Goal: Register for event/course

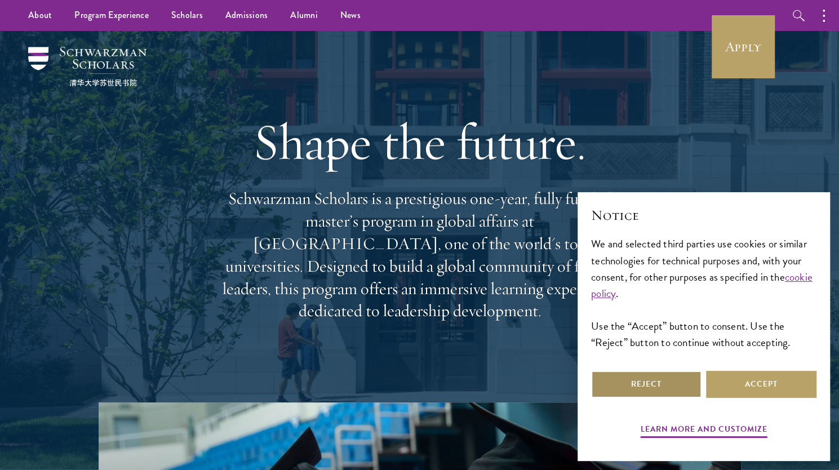
click at [659, 388] on button "Reject" at bounding box center [646, 384] width 110 height 27
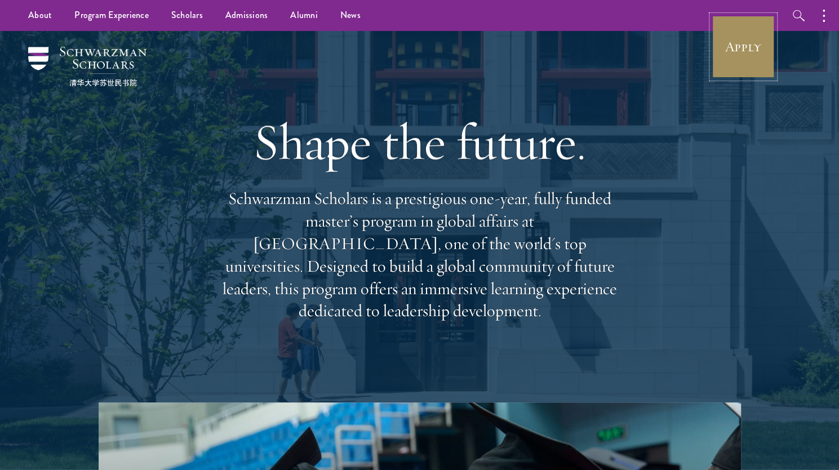
click at [742, 51] on link "Apply" at bounding box center [743, 46] width 63 height 63
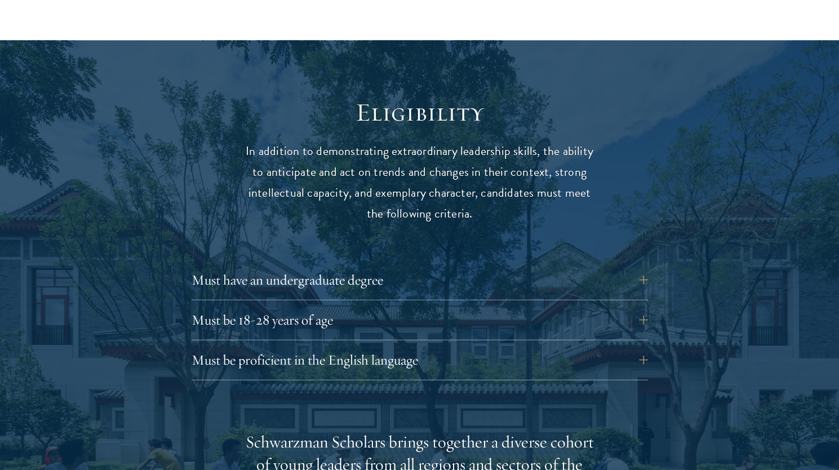
scroll to position [1415, 0]
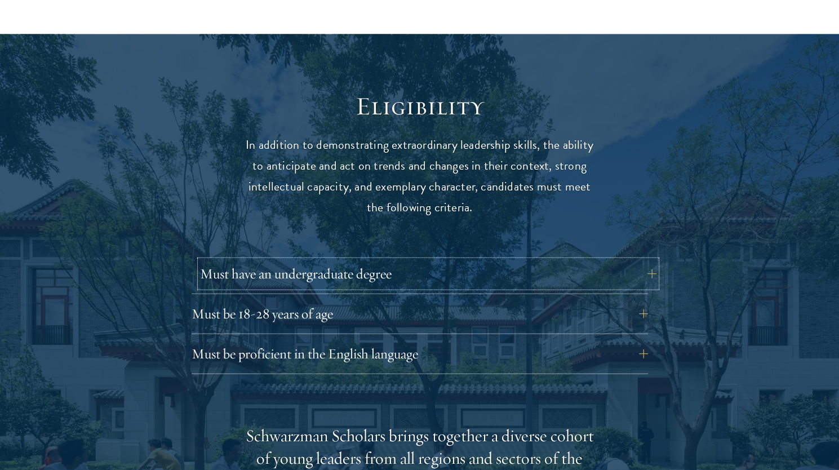
click at [340, 260] on button "Must have an undergraduate degree" at bounding box center [428, 273] width 457 height 27
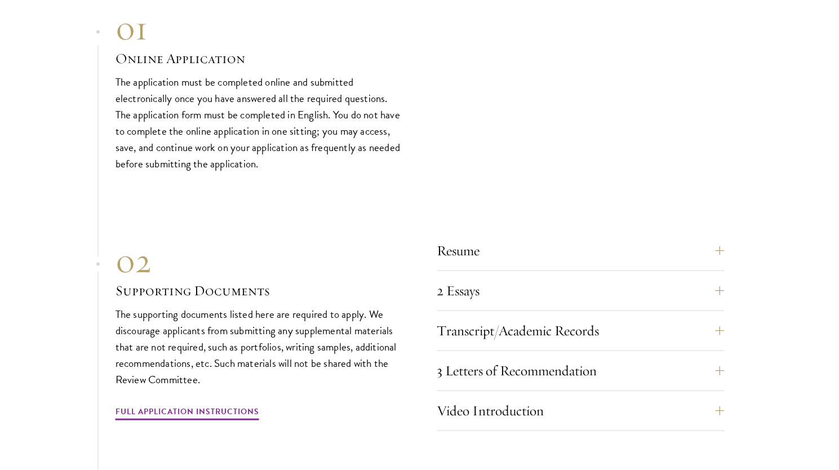
scroll to position [3727, 0]
click at [724, 242] on button "Resume" at bounding box center [588, 249] width 287 height 27
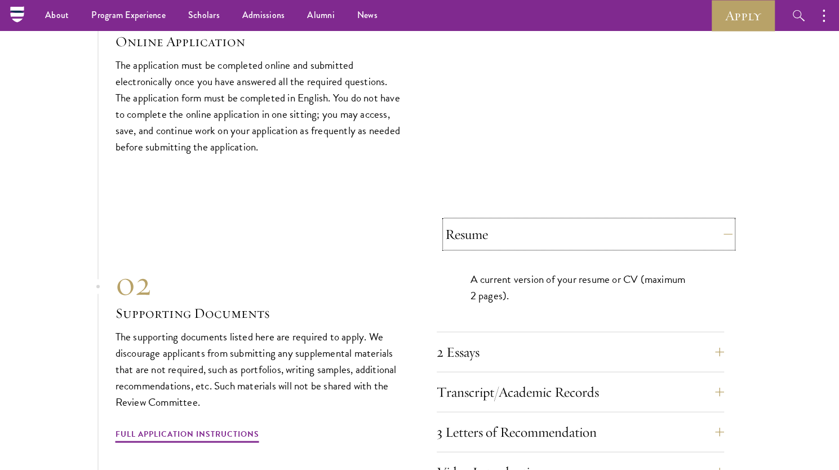
scroll to position [3567, 0]
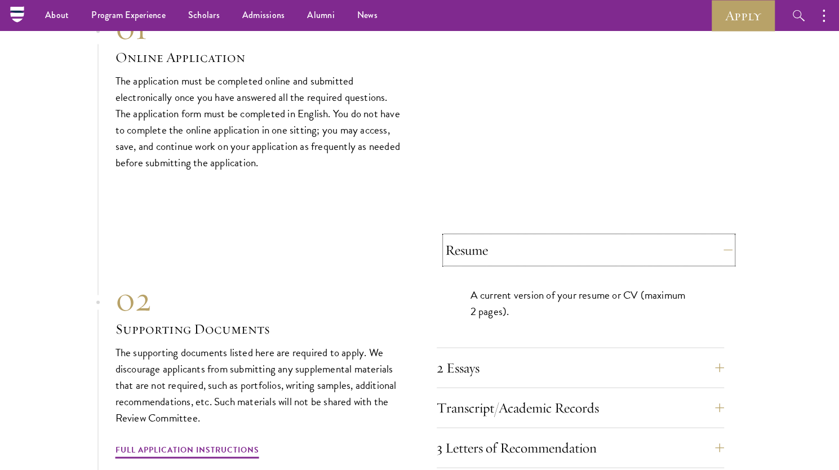
click at [724, 242] on button "Resume" at bounding box center [588, 249] width 287 height 27
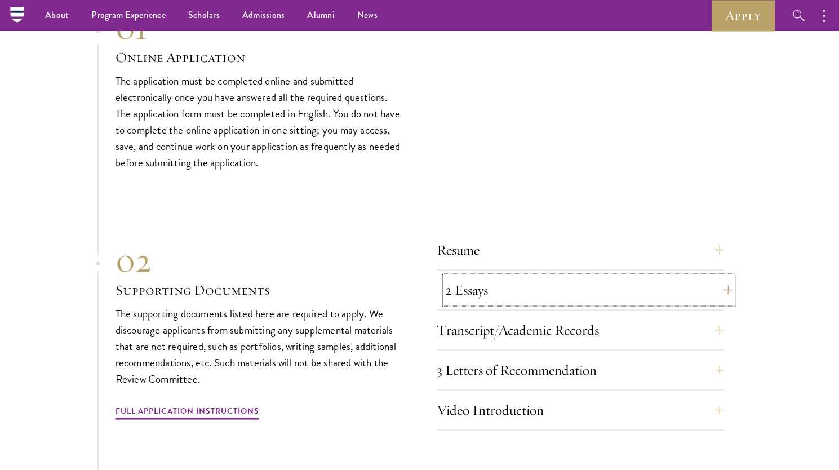
click at [717, 280] on button "2 Essays" at bounding box center [588, 289] width 287 height 27
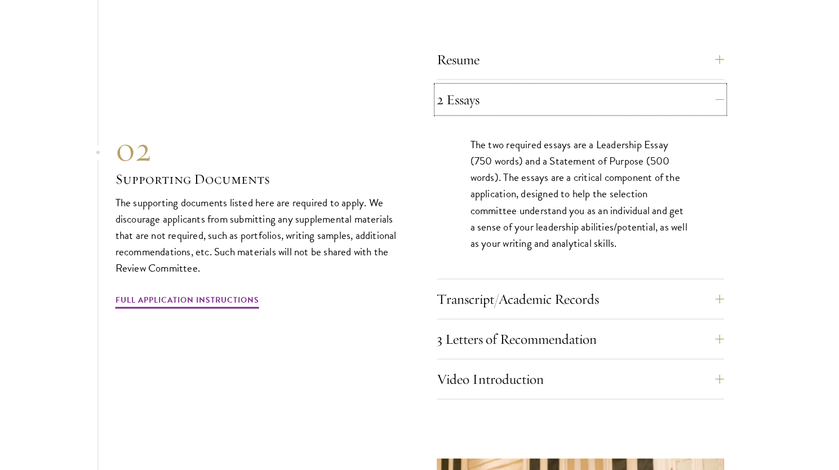
scroll to position [3759, 0]
click at [719, 295] on button "Transcript/Academic Records" at bounding box center [588, 297] width 287 height 27
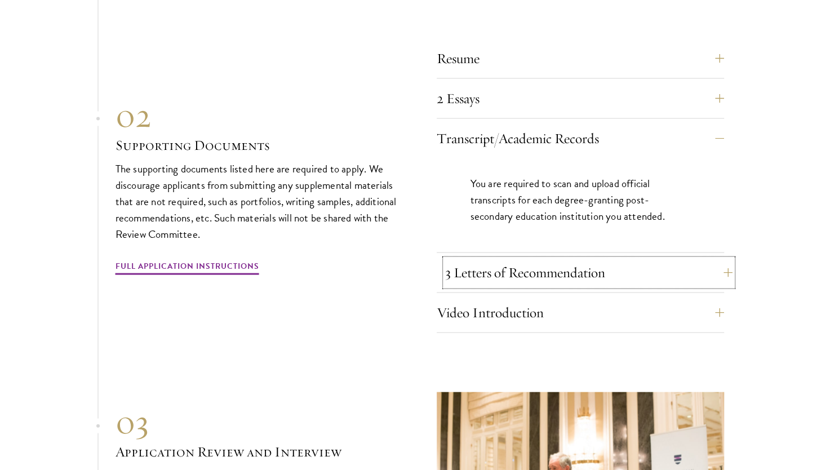
click at [709, 260] on button "3 Letters of Recommendation" at bounding box center [588, 272] width 287 height 27
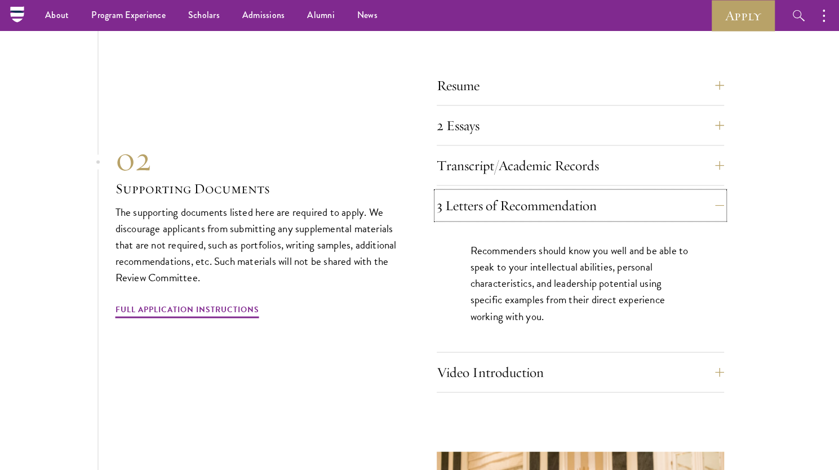
scroll to position [3732, 0]
click at [700, 359] on button "Video Introduction" at bounding box center [588, 372] width 287 height 27
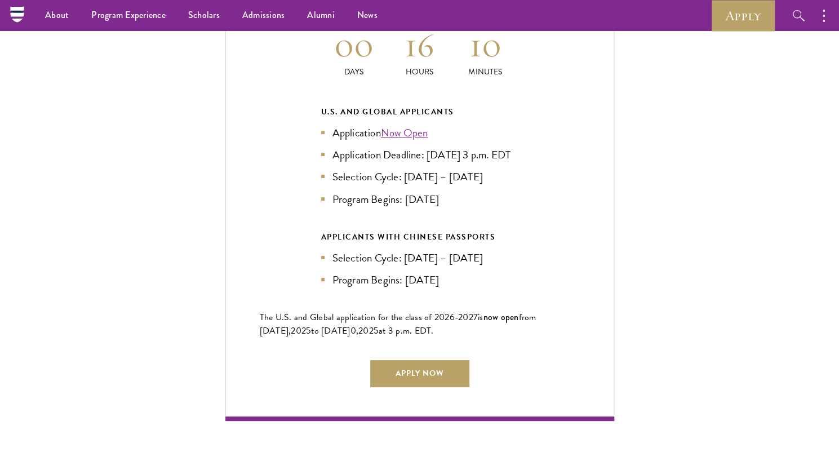
scroll to position [2431, 0]
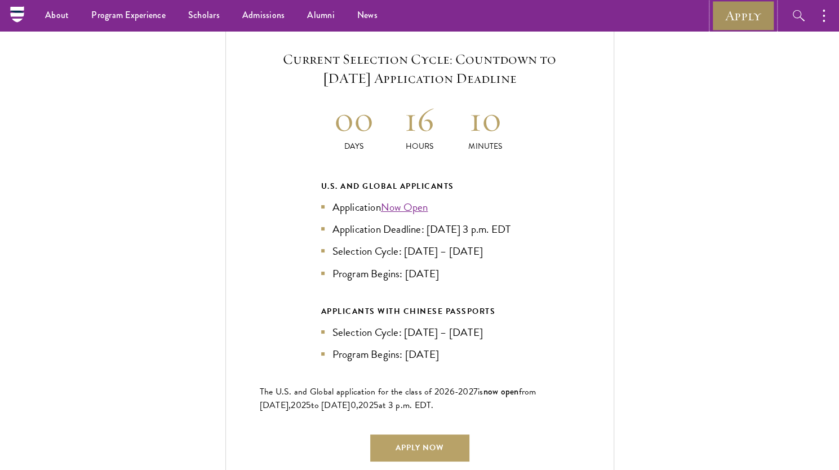
click at [733, 16] on link "Apply" at bounding box center [743, 15] width 63 height 31
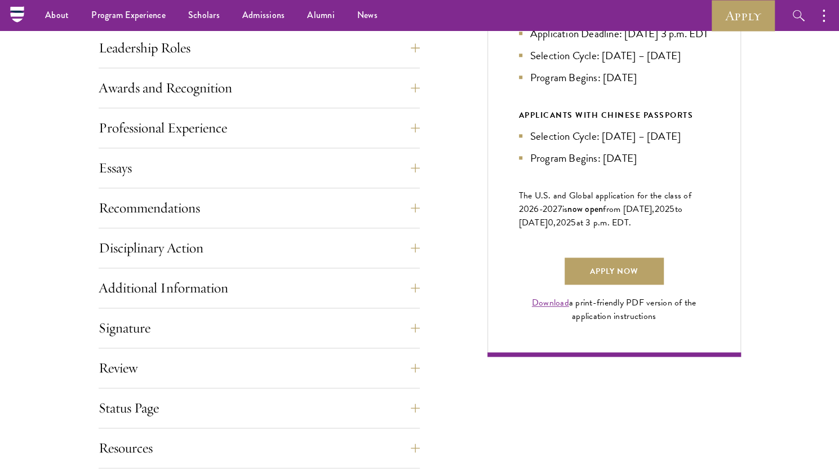
scroll to position [656, 0]
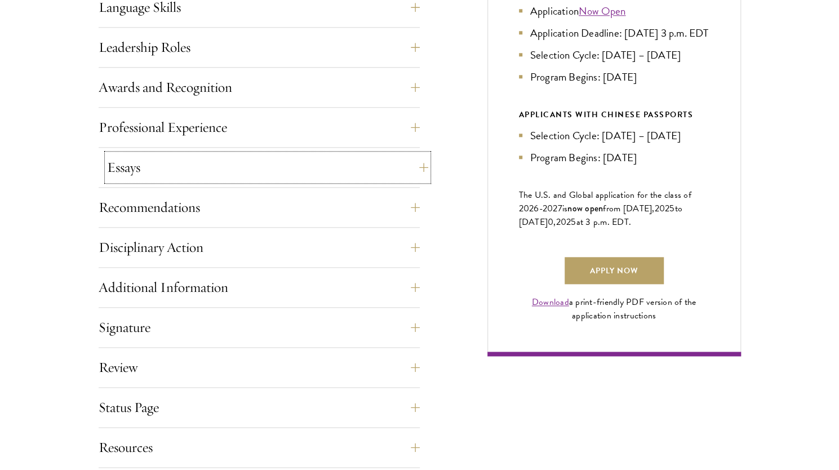
click at [356, 173] on button "Essays" at bounding box center [267, 167] width 321 height 27
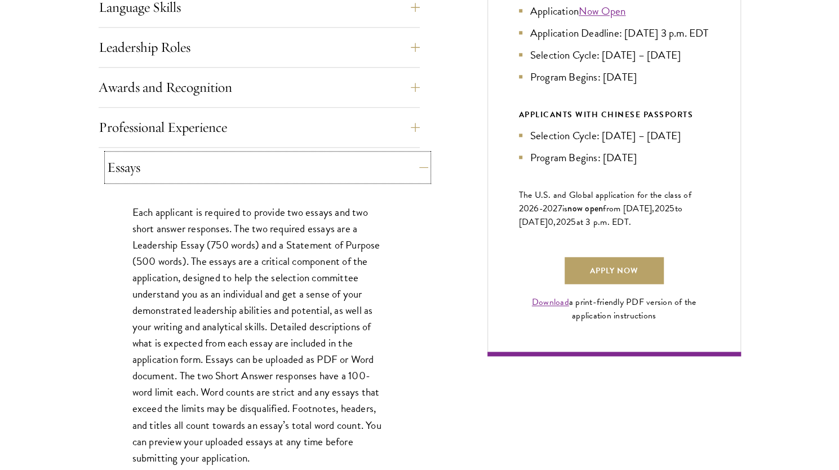
click at [356, 173] on button "Essays" at bounding box center [267, 167] width 321 height 27
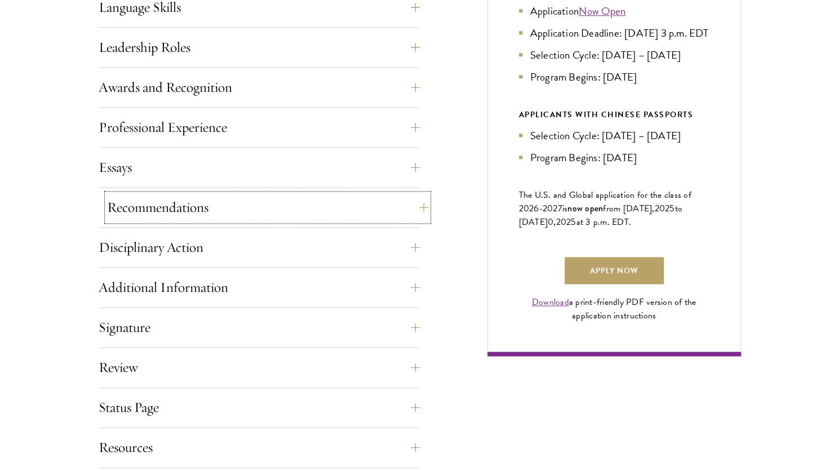
click at [343, 205] on button "Recommendations" at bounding box center [267, 207] width 321 height 27
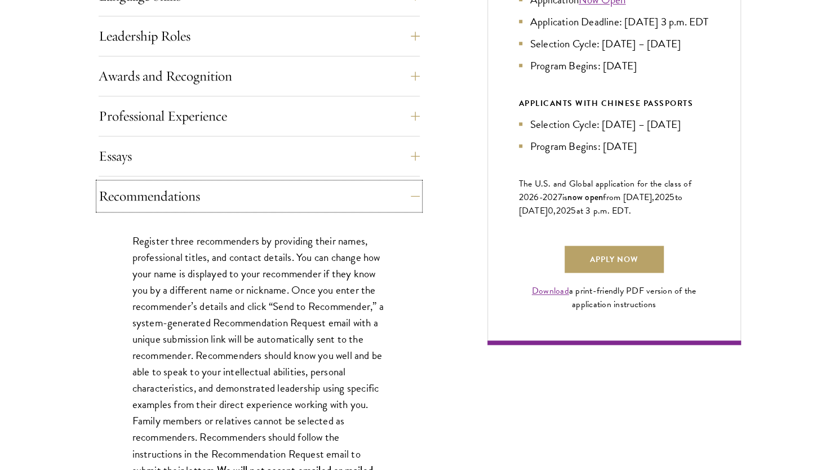
scroll to position [668, 0]
click at [411, 193] on button "Recommendations" at bounding box center [267, 195] width 321 height 27
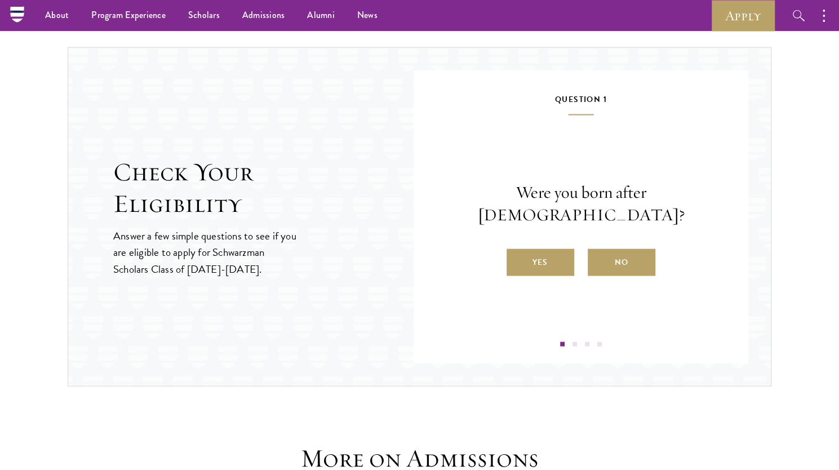
scroll to position [1145, 0]
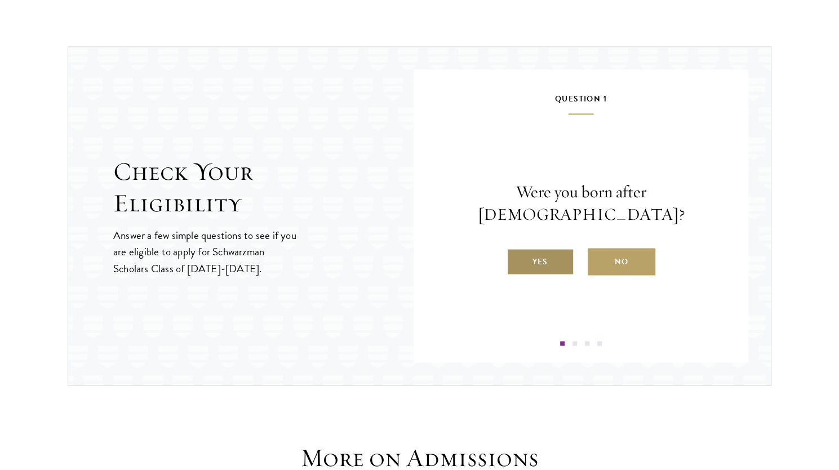
click at [551, 248] on label "Yes" at bounding box center [541, 261] width 68 height 27
click at [517, 249] on input "Yes" at bounding box center [512, 254] width 10 height 10
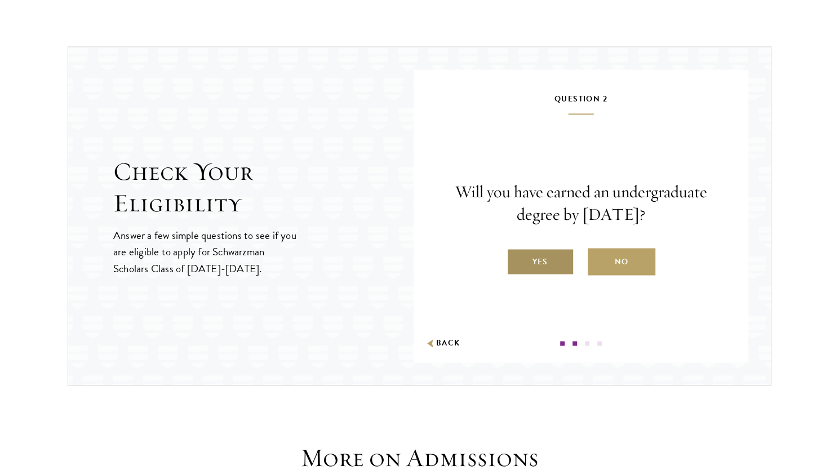
click at [552, 267] on label "Yes" at bounding box center [541, 261] width 68 height 27
click at [517, 259] on input "Yes" at bounding box center [512, 254] width 10 height 10
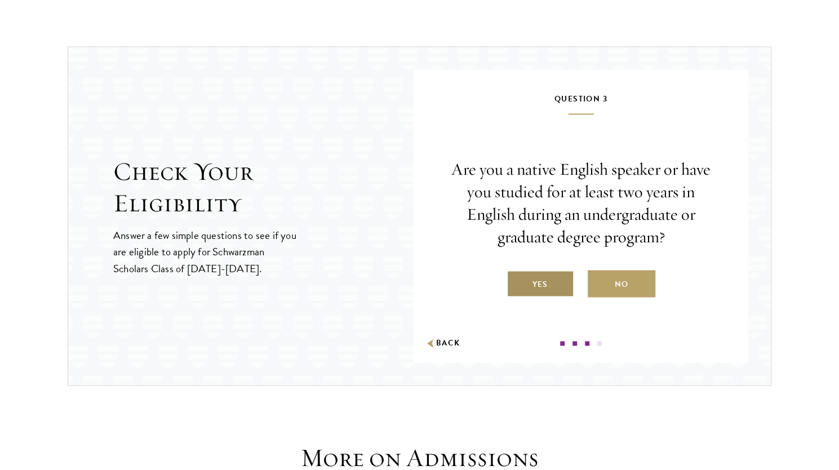
click at [552, 286] on label "Yes" at bounding box center [541, 283] width 68 height 27
click at [517, 282] on input "Yes" at bounding box center [512, 277] width 10 height 10
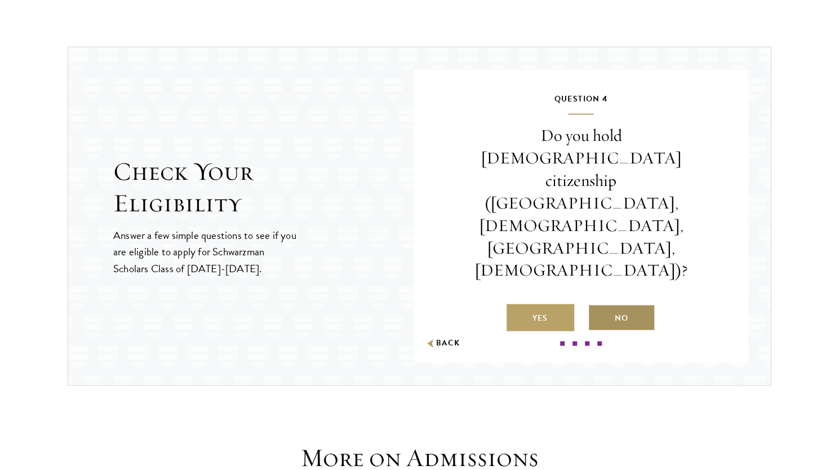
click at [623, 304] on label "No" at bounding box center [622, 317] width 68 height 27
click at [598, 306] on input "No" at bounding box center [593, 311] width 10 height 10
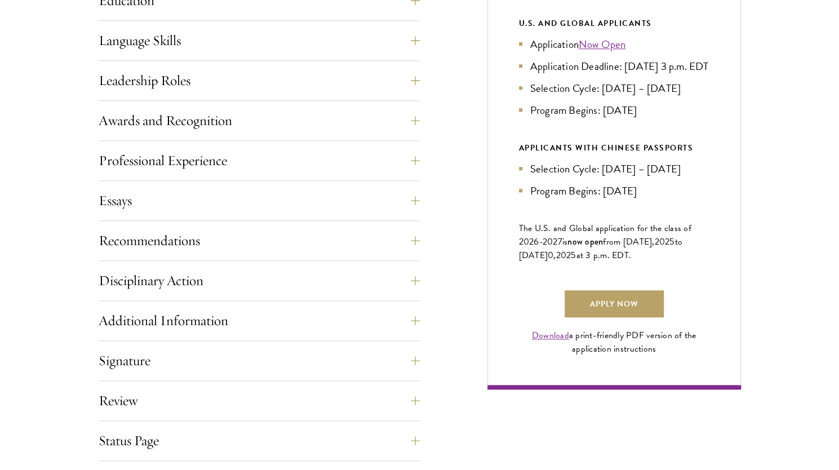
scroll to position [623, 0]
click at [409, 238] on button "Recommendations" at bounding box center [267, 240] width 321 height 27
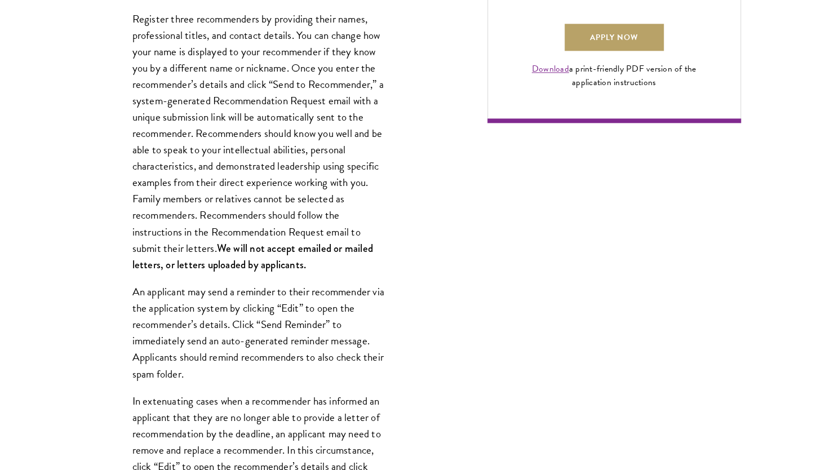
scroll to position [892, 0]
